Goal: Information Seeking & Learning: Learn about a topic

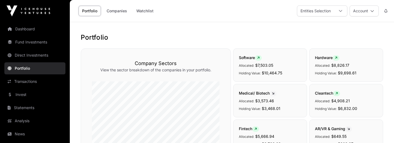
click at [29, 56] on link "Direct Investments" at bounding box center [34, 55] width 61 height 12
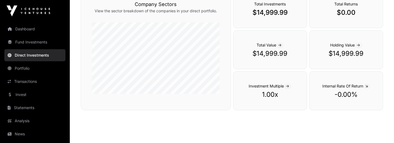
click at [23, 67] on link "Portfolio" at bounding box center [34, 68] width 61 height 12
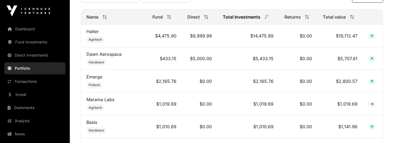
scroll to position [246, 0]
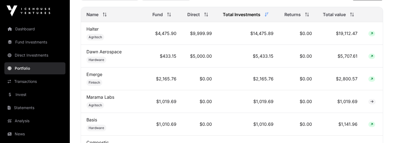
click at [351, 16] on icon at bounding box center [352, 15] width 4 height 4
click at [168, 16] on icon at bounding box center [169, 15] width 4 height 4
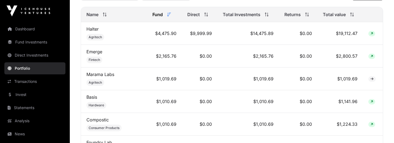
click at [350, 16] on icon at bounding box center [352, 15] width 4 height 4
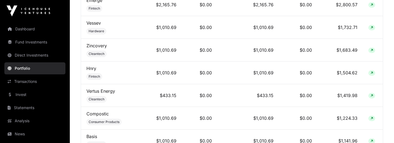
scroll to position [20, 0]
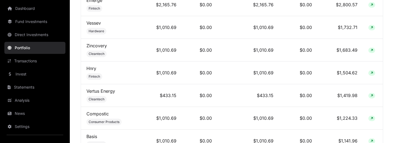
click at [23, 85] on link "Statements" at bounding box center [34, 87] width 61 height 12
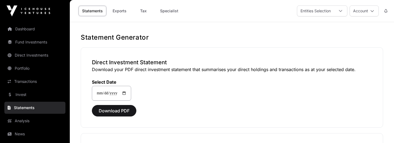
click at [26, 86] on link "Transactions" at bounding box center [34, 81] width 61 height 12
click at [26, 82] on link "Transactions" at bounding box center [34, 81] width 61 height 12
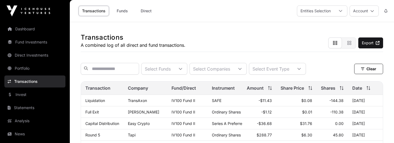
click at [336, 91] on div "Shares" at bounding box center [332, 88] width 23 height 7
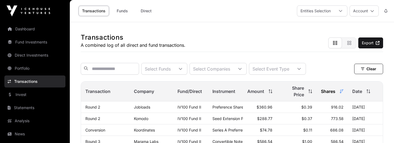
click at [269, 93] on icon at bounding box center [271, 91] width 4 height 4
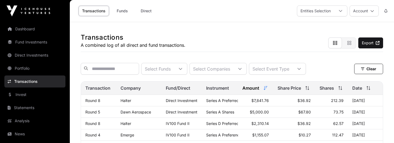
click at [365, 90] on span at bounding box center [367, 88] width 6 height 4
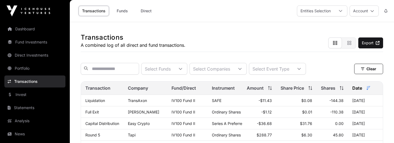
click at [20, 95] on link "Invest" at bounding box center [34, 94] width 61 height 12
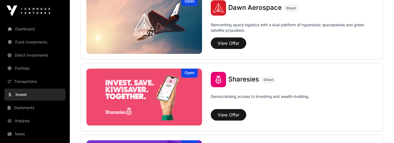
scroll to position [648, 0]
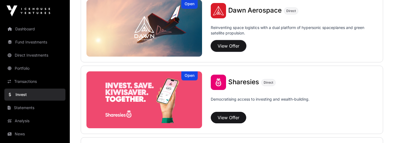
click at [239, 47] on button "View Offer" at bounding box center [228, 45] width 35 height 11
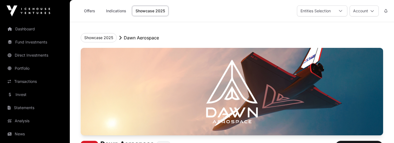
click at [121, 11] on link "Indications" at bounding box center [116, 11] width 27 height 10
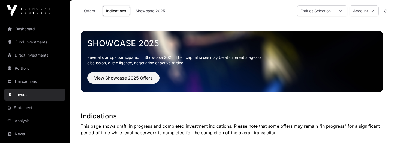
click at [23, 122] on link "Analysis" at bounding box center [34, 121] width 61 height 12
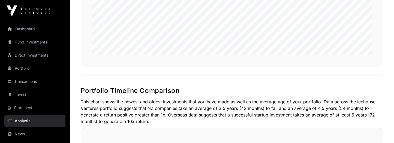
scroll to position [497, 0]
